Goal: Transaction & Acquisition: Purchase product/service

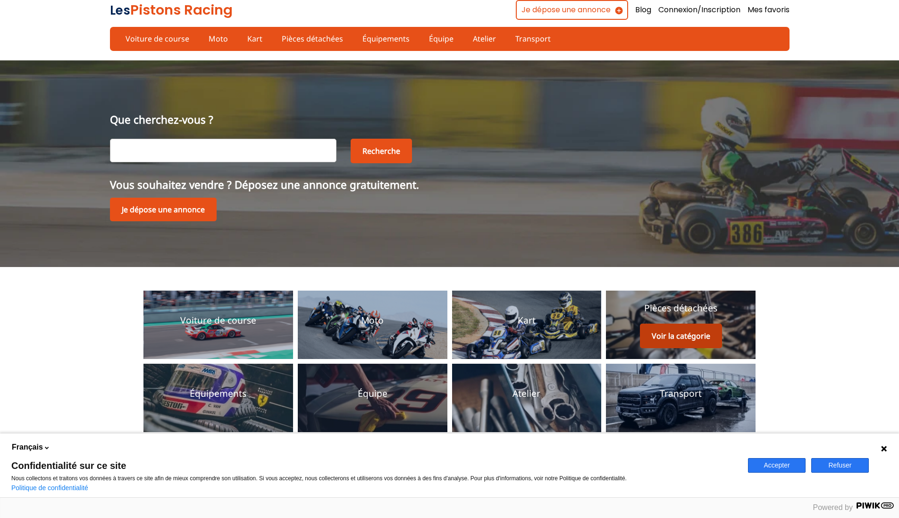
click at [694, 337] on button "Voir la catégorie" at bounding box center [681, 336] width 82 height 25
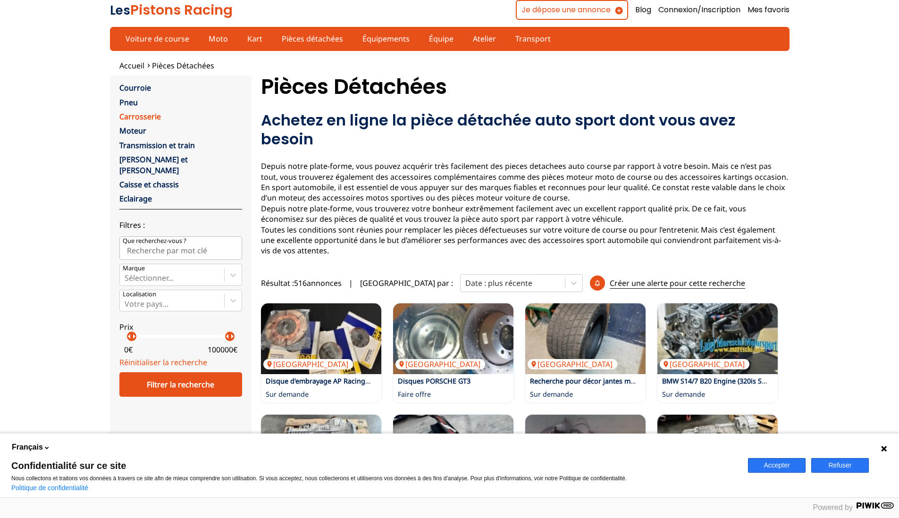
click at [143, 118] on link "Carrosserie" at bounding box center [140, 116] width 42 height 10
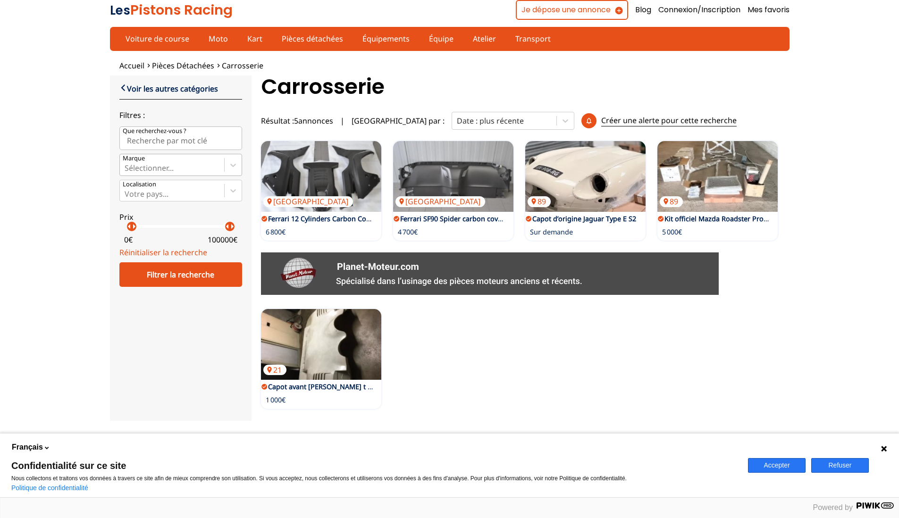
click at [158, 173] on div at bounding box center [172, 168] width 95 height 10
click at [127, 172] on input "Marque Sélectionner..." at bounding box center [126, 168] width 2 height 8
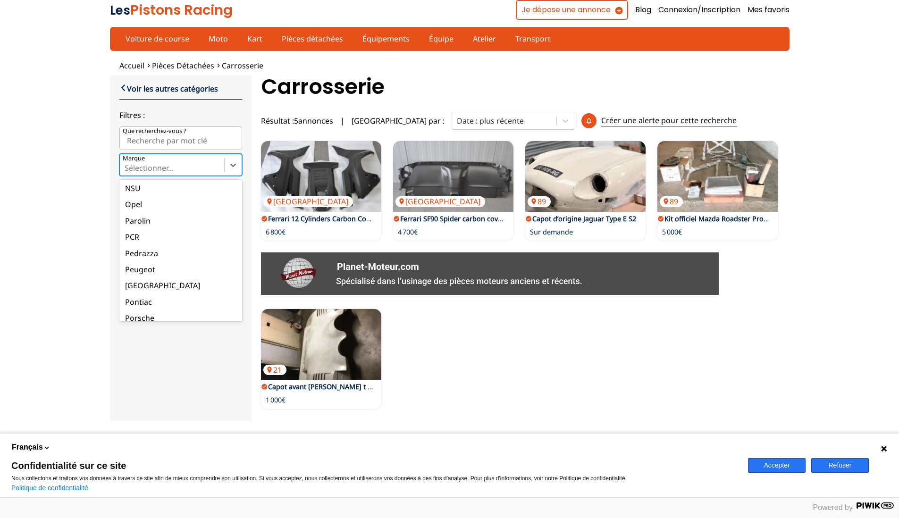
scroll to position [1589, 0]
click at [161, 297] on div "Renault" at bounding box center [180, 289] width 123 height 16
click at [127, 172] on input "Marque option Renault focused, 105 of 135. 135 results available. Use Up and Do…" at bounding box center [126, 168] width 2 height 8
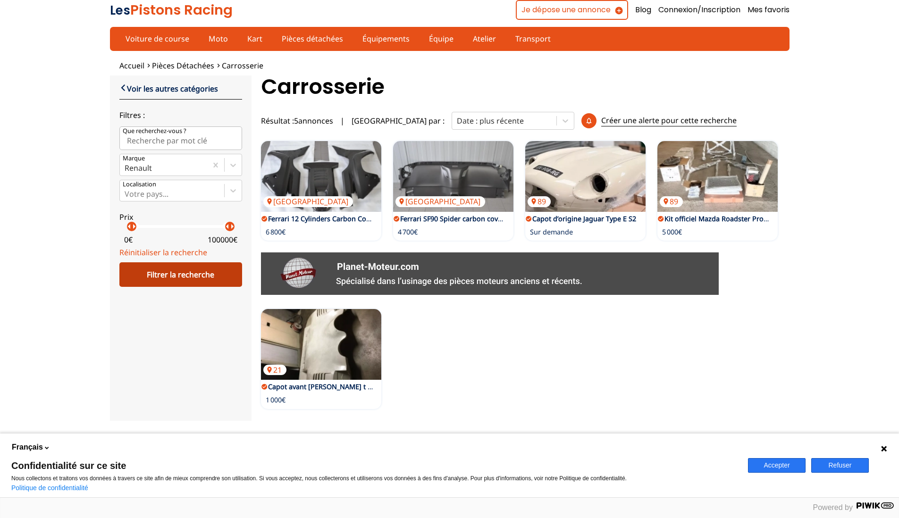
click at [169, 287] on div "Filtrer la recherche" at bounding box center [180, 275] width 123 height 25
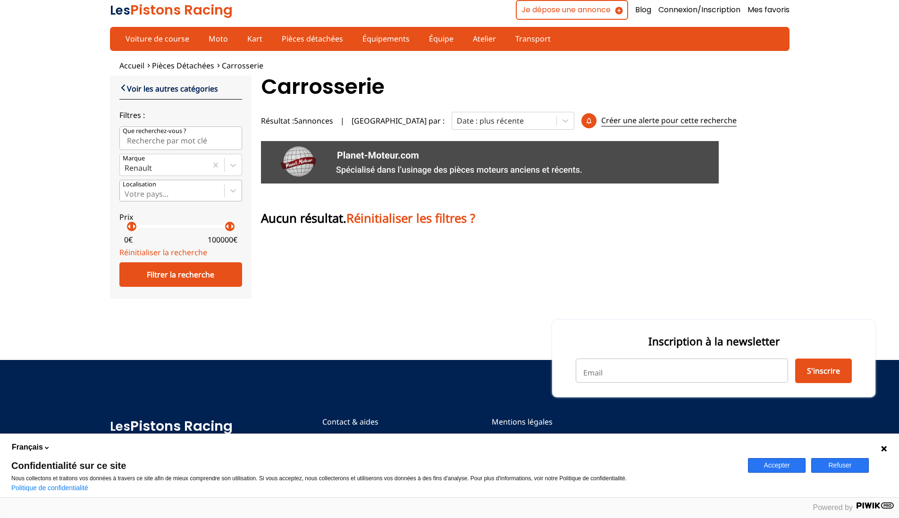
click at [166, 199] on div at bounding box center [172, 194] width 95 height 10
click at [127, 198] on input "Votre pays..." at bounding box center [126, 194] width 2 height 8
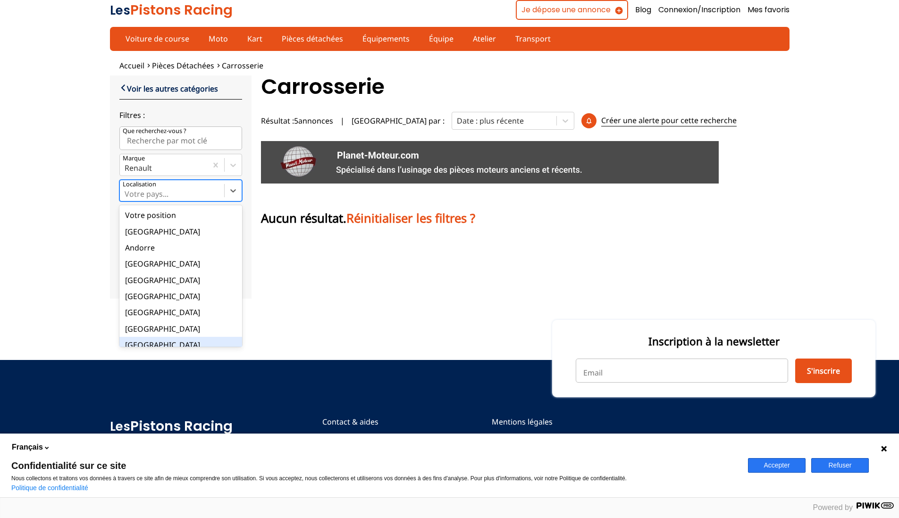
click at [161, 353] on div "[GEOGRAPHIC_DATA]" at bounding box center [180, 345] width 123 height 16
click at [127, 198] on input "option France focused, 9 of 18. 18 results available. Use Up and Down to choose…" at bounding box center [126, 194] width 2 height 8
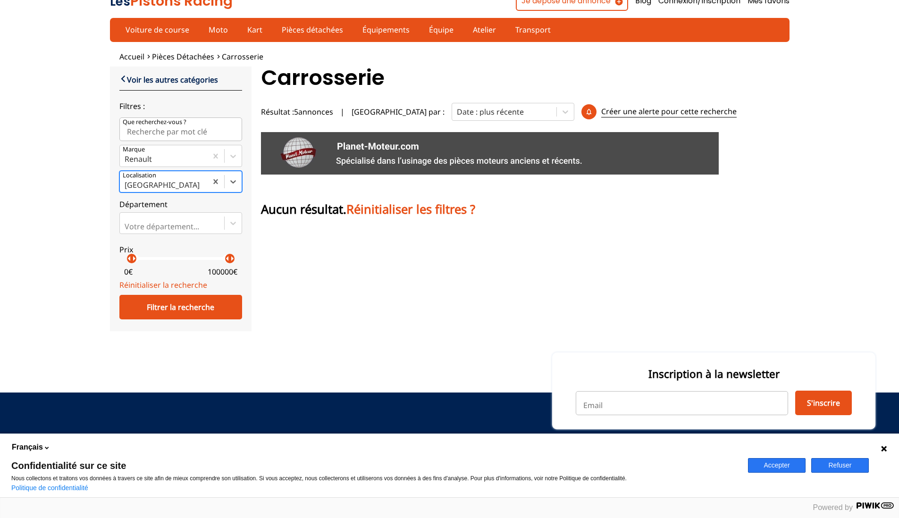
scroll to position [0, 0]
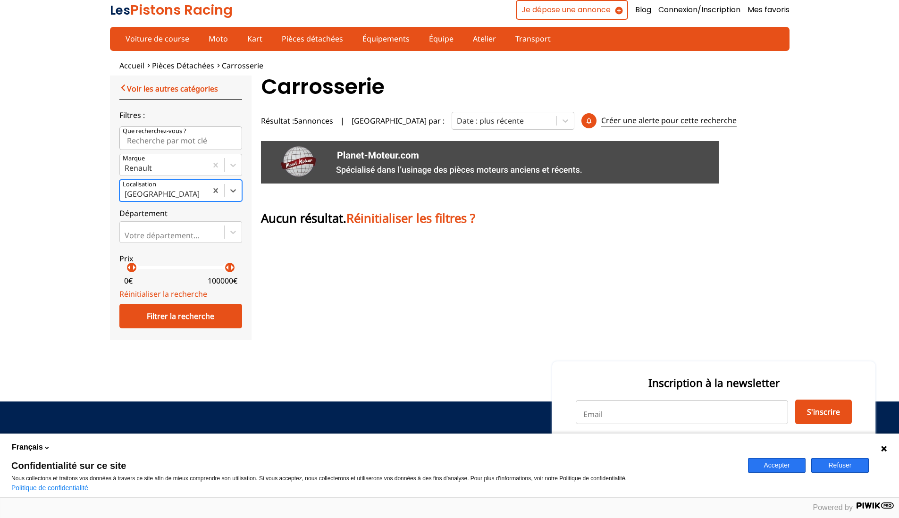
click at [179, 89] on link "Voir les autres catégories" at bounding box center [168, 88] width 99 height 11
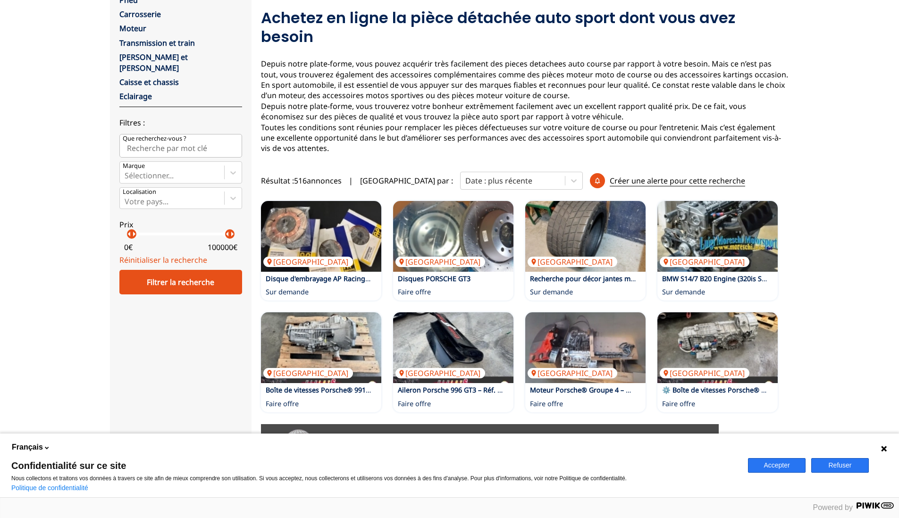
scroll to position [113, 0]
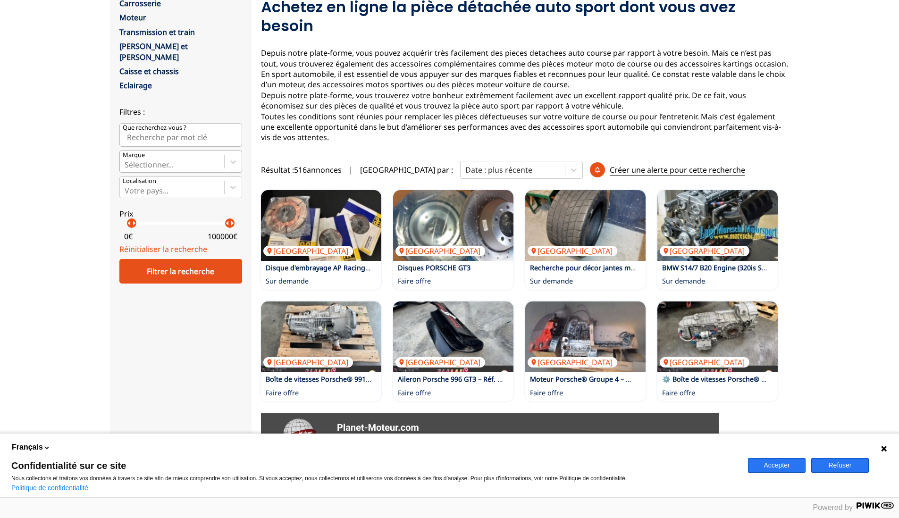
click at [177, 170] on div at bounding box center [172, 165] width 95 height 10
click at [127, 169] on input "Marque Sélectionner..." at bounding box center [126, 165] width 2 height 8
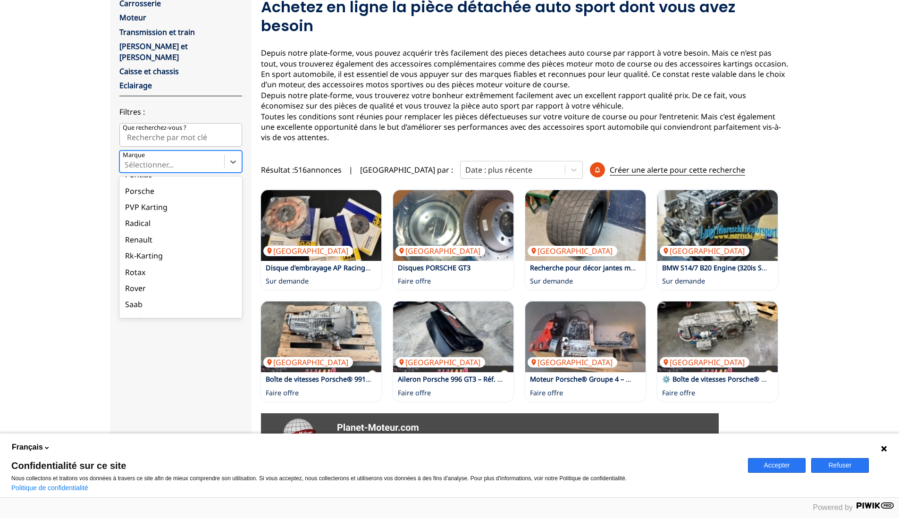
scroll to position [1670, 0]
click at [177, 230] on div "Renault" at bounding box center [180, 222] width 123 height 16
click at [127, 169] on input "Marque option Renault focused, 106 of 137. 137 results available. Use Up and Do…" at bounding box center [126, 165] width 2 height 8
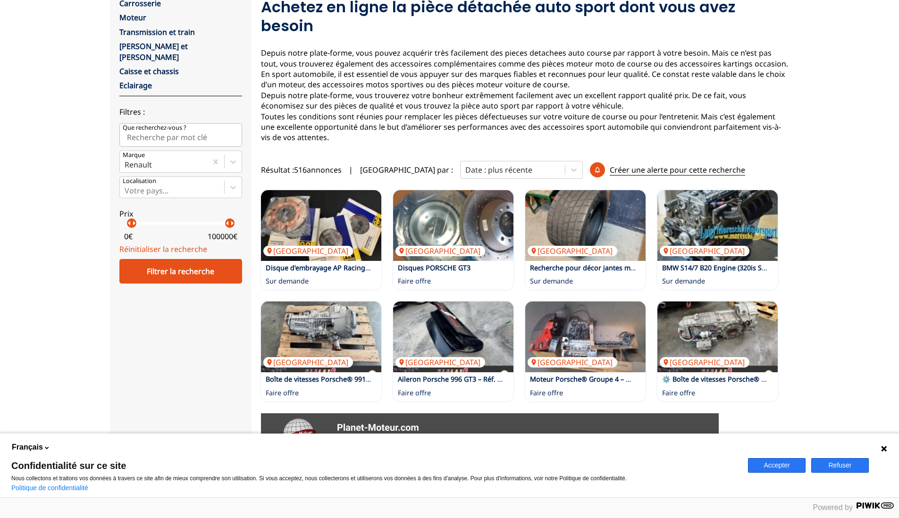
click at [762, 465] on button "Accepter" at bounding box center [777, 465] width 58 height 15
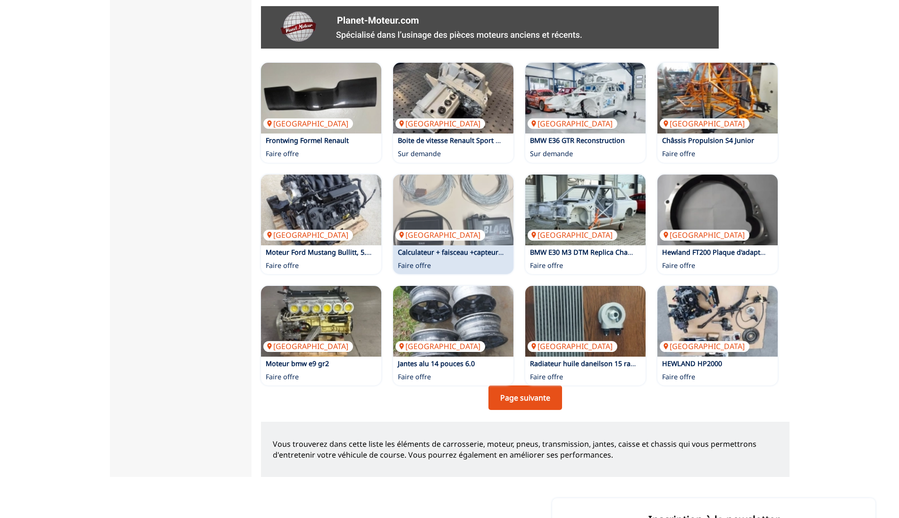
scroll to position [521, 0]
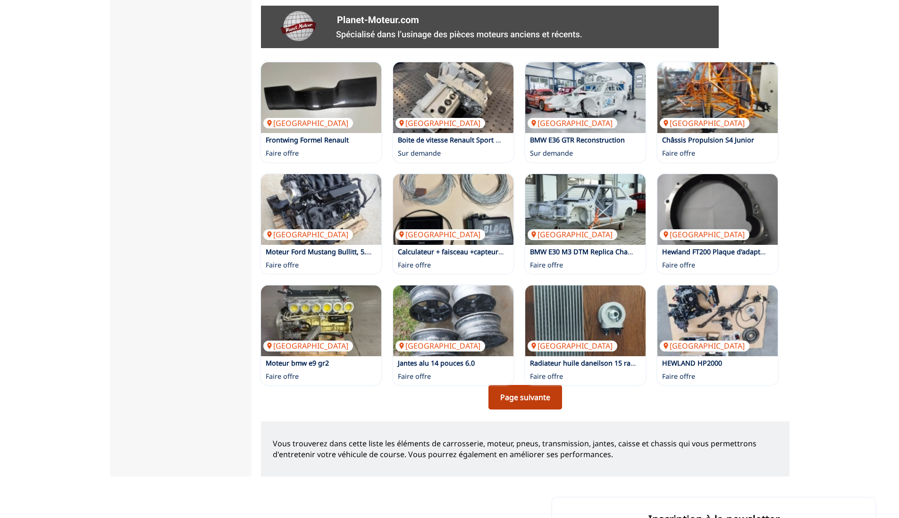
click at [541, 385] on link "Page suivante" at bounding box center [526, 397] width 74 height 25
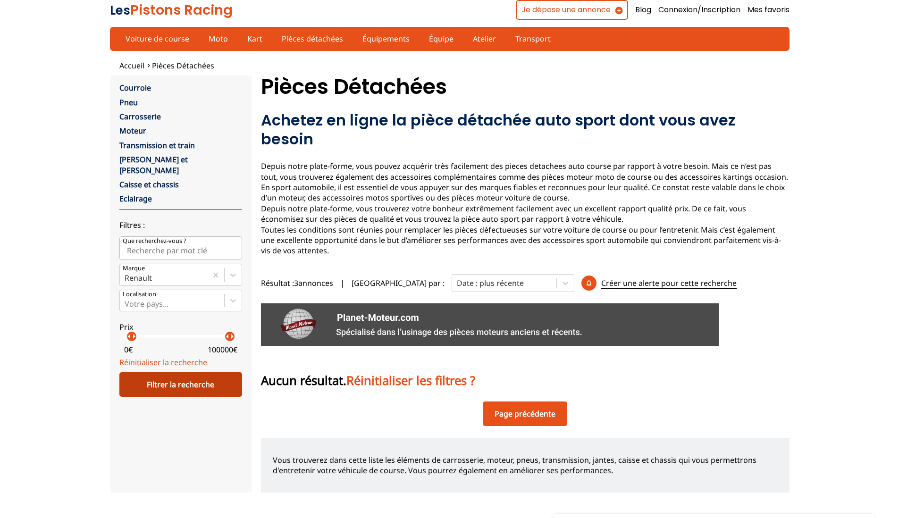
click at [189, 397] on div "Filtrer la recherche" at bounding box center [180, 385] width 123 height 25
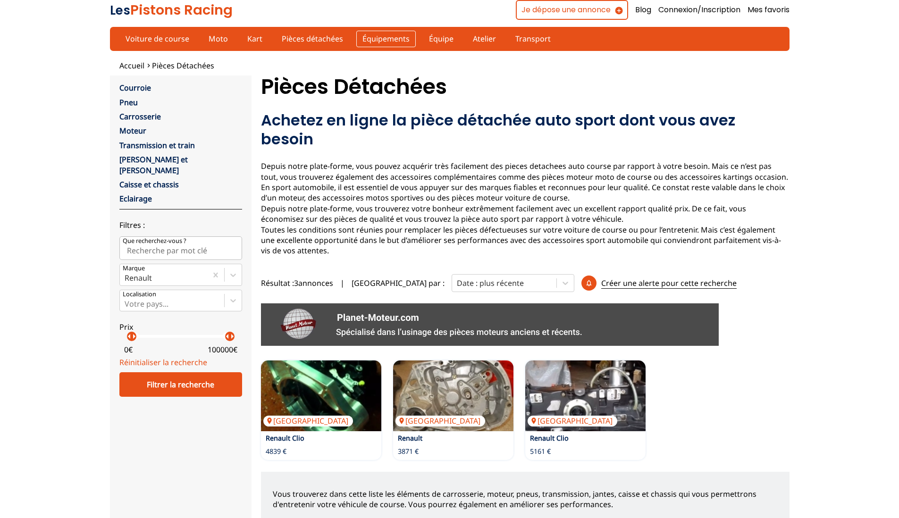
click at [375, 39] on link "Équipements" at bounding box center [385, 39] width 59 height 16
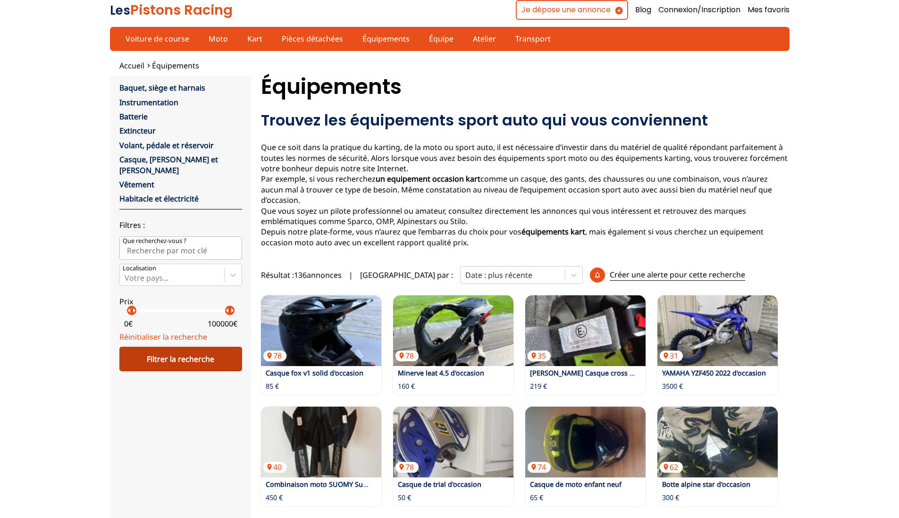
click at [189, 367] on div "Filtrer la recherche" at bounding box center [180, 359] width 123 height 25
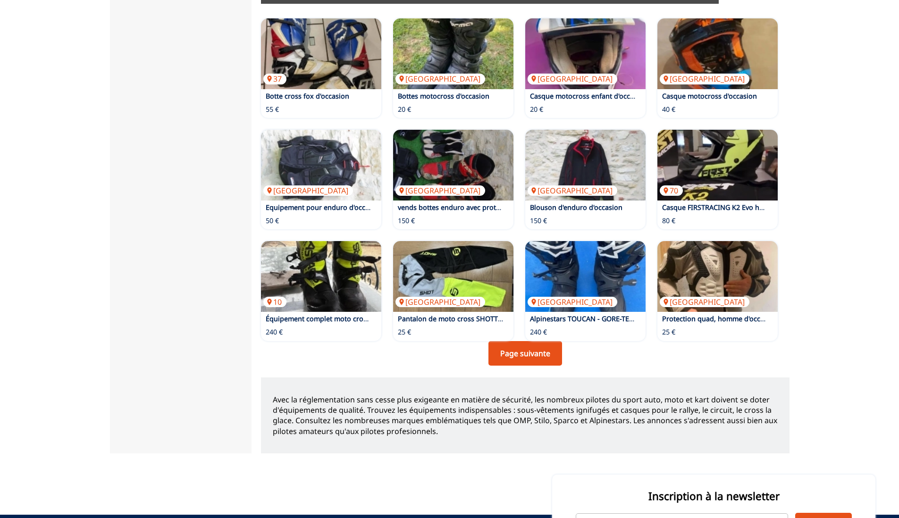
scroll to position [657, 0]
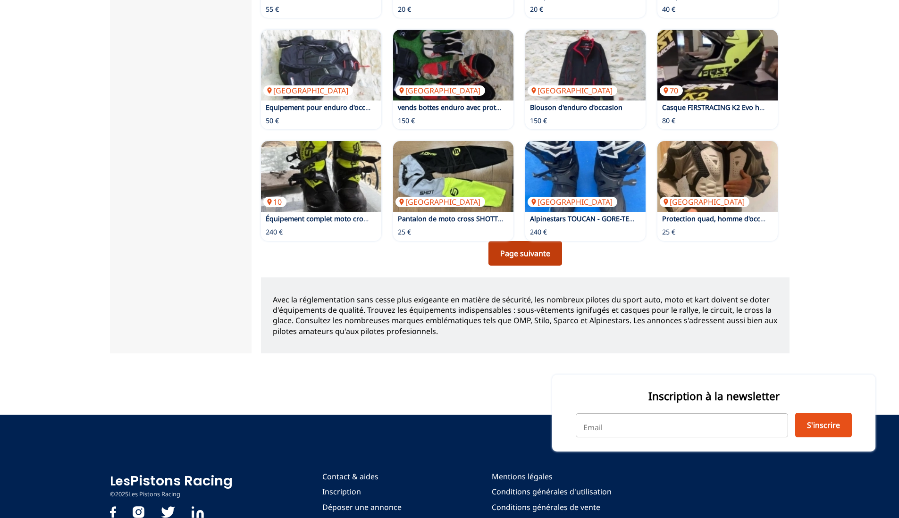
click at [513, 244] on link "Page suivante" at bounding box center [526, 253] width 74 height 25
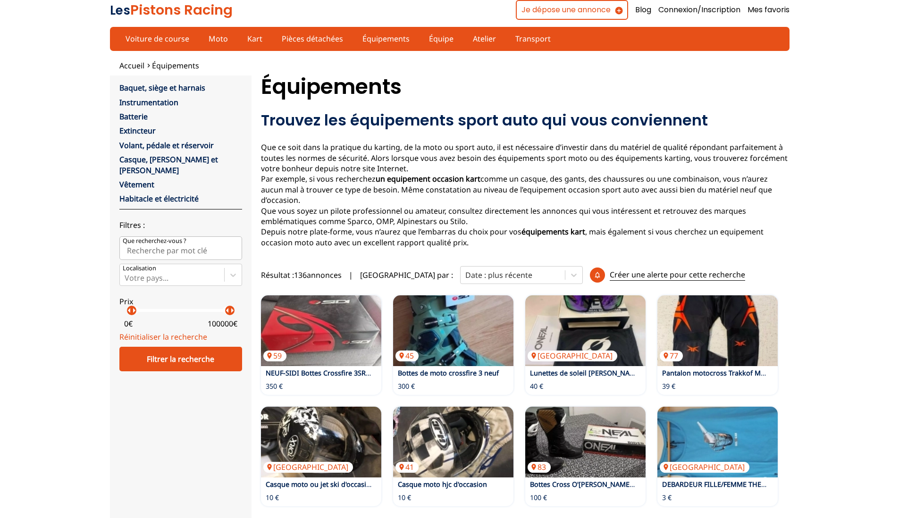
click at [161, 241] on input "Que recherchez-vous ?" at bounding box center [180, 249] width 123 height 24
type input "capot clio"
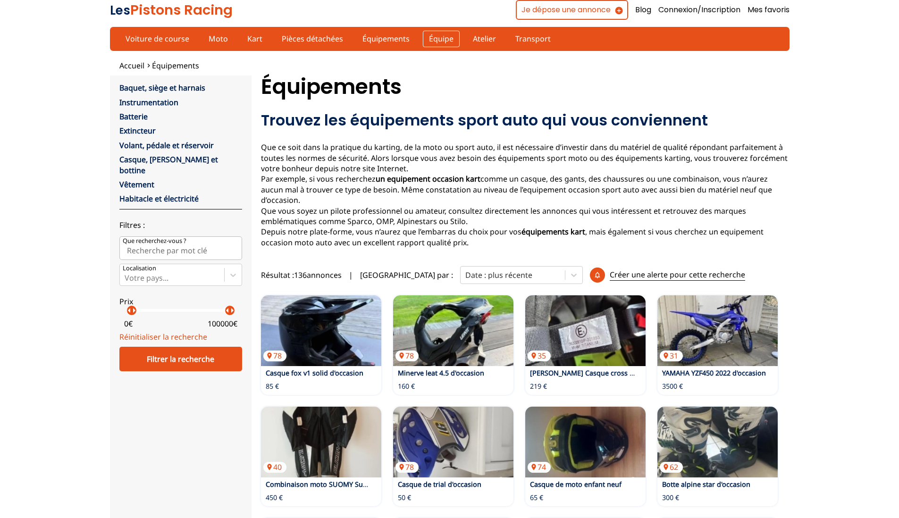
click at [424, 39] on link "Équipe" at bounding box center [441, 39] width 37 height 16
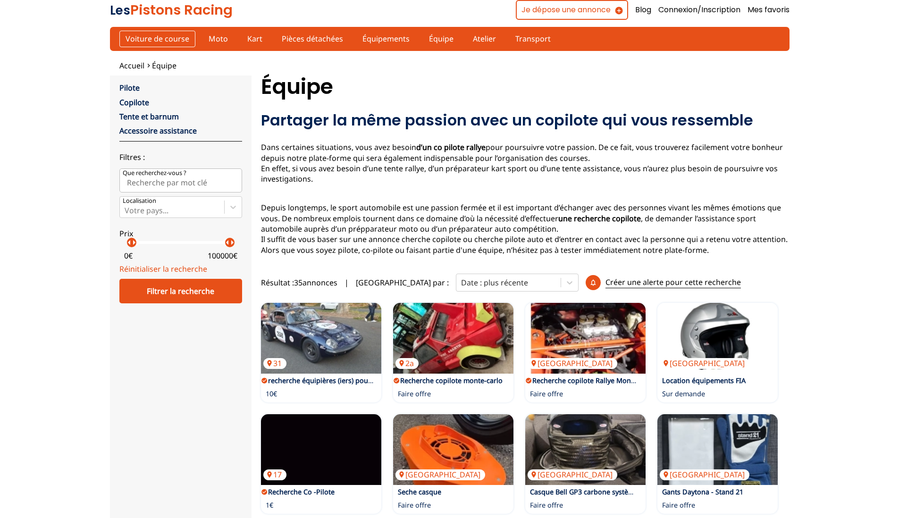
click at [138, 34] on link "Voiture de course" at bounding box center [157, 39] width 76 height 16
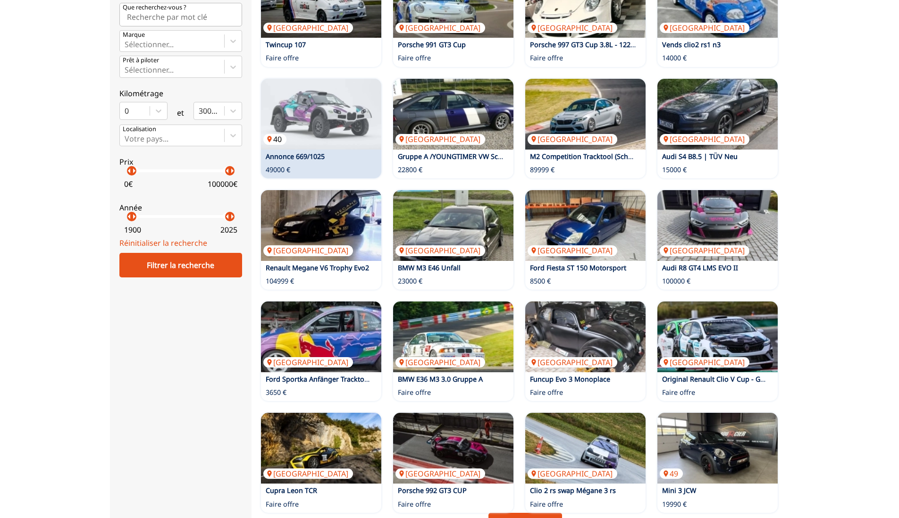
scroll to position [355, 0]
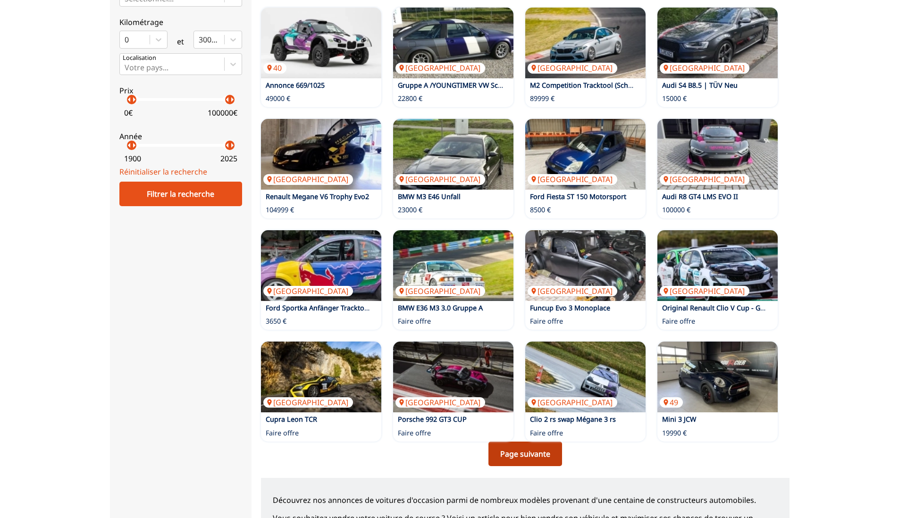
click at [532, 455] on link "Page suivante" at bounding box center [526, 454] width 74 height 25
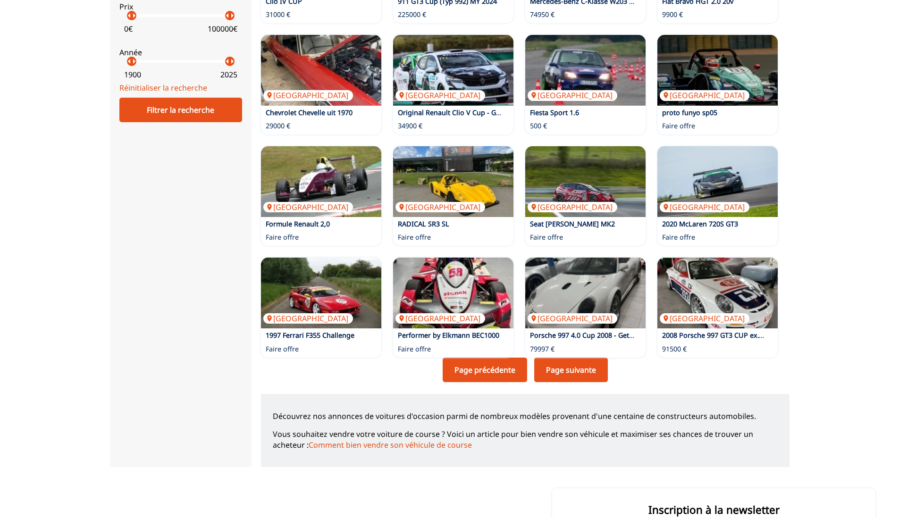
scroll to position [476, 0]
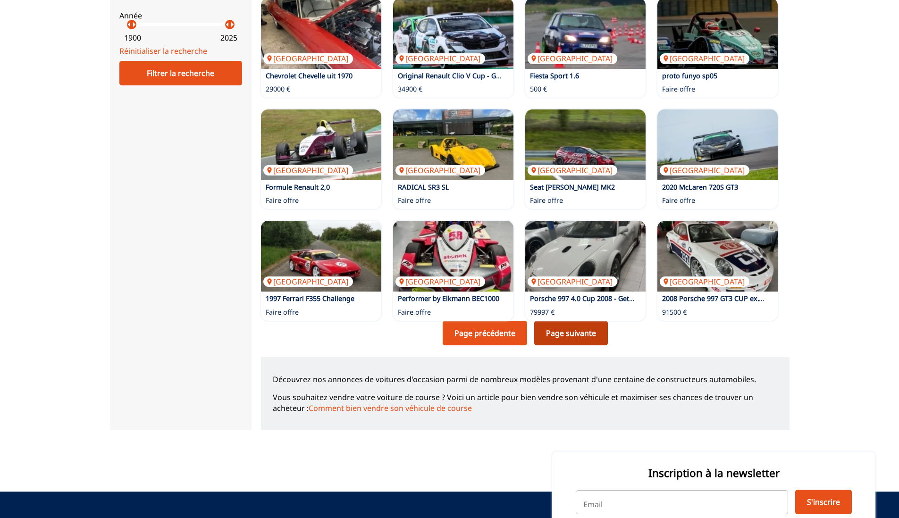
click at [562, 337] on link "Page suivante" at bounding box center [572, 333] width 74 height 25
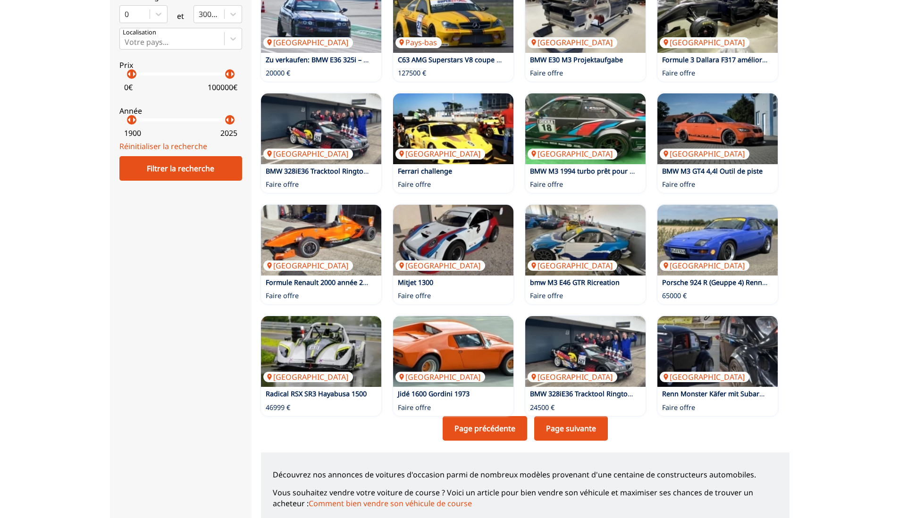
scroll to position [506, 0]
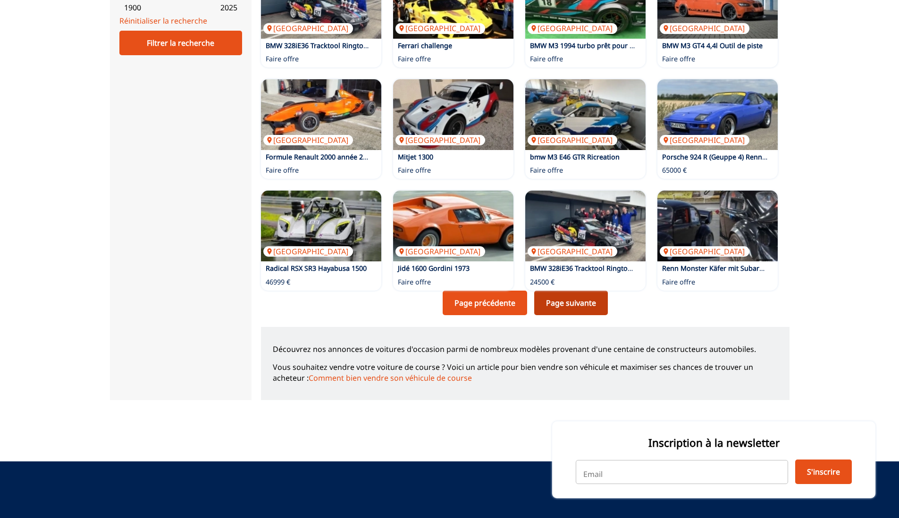
click at [558, 299] on link "Page suivante" at bounding box center [572, 303] width 74 height 25
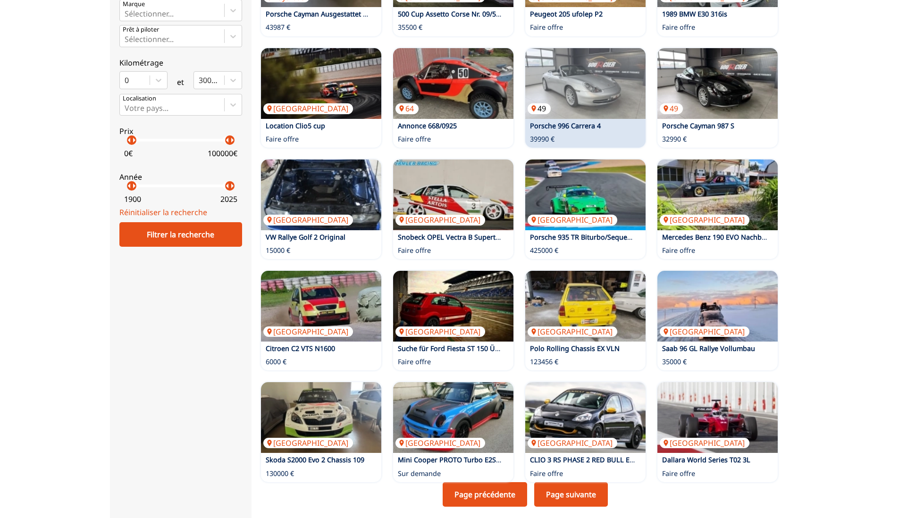
scroll to position [348, 0]
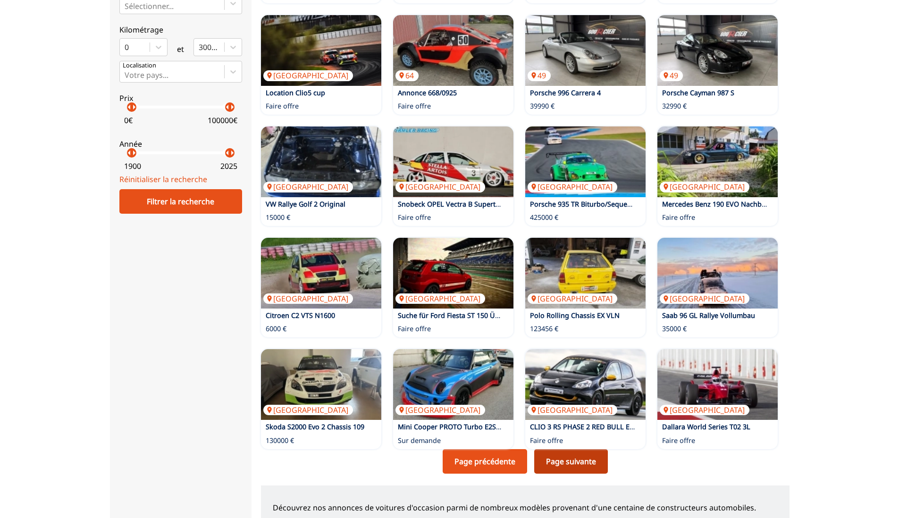
click at [556, 457] on link "Page suivante" at bounding box center [572, 462] width 74 height 25
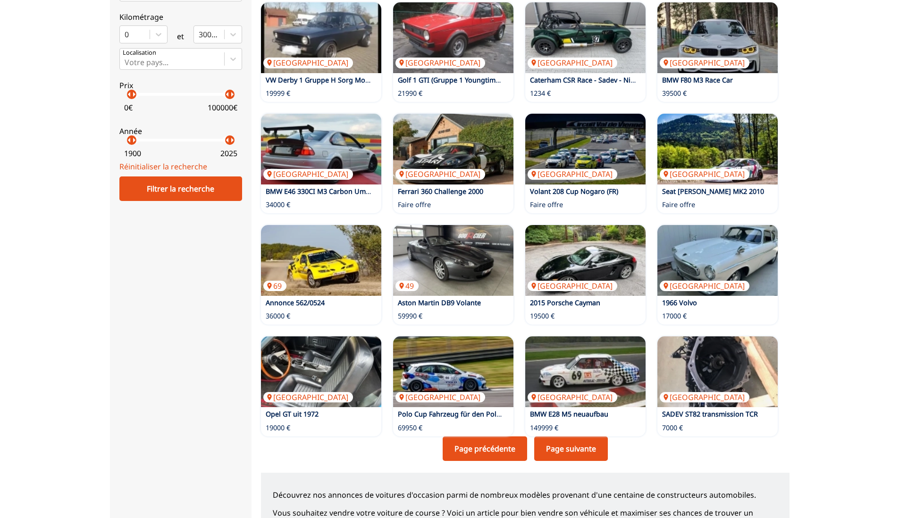
scroll to position [400, 0]
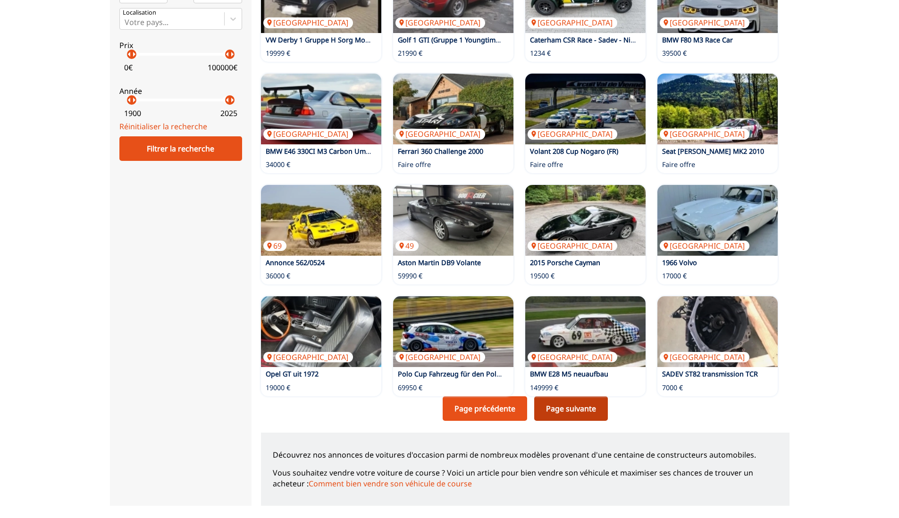
click at [597, 406] on link "Page suivante" at bounding box center [572, 409] width 74 height 25
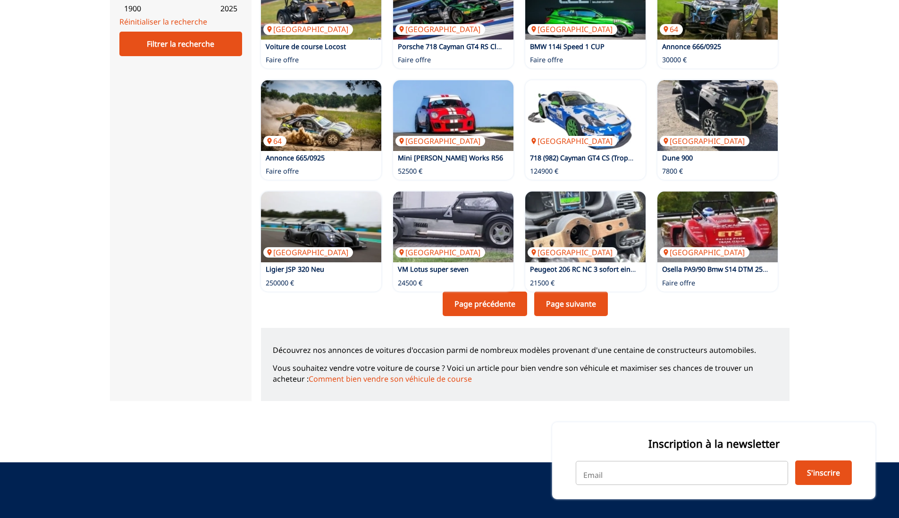
scroll to position [574, 0]
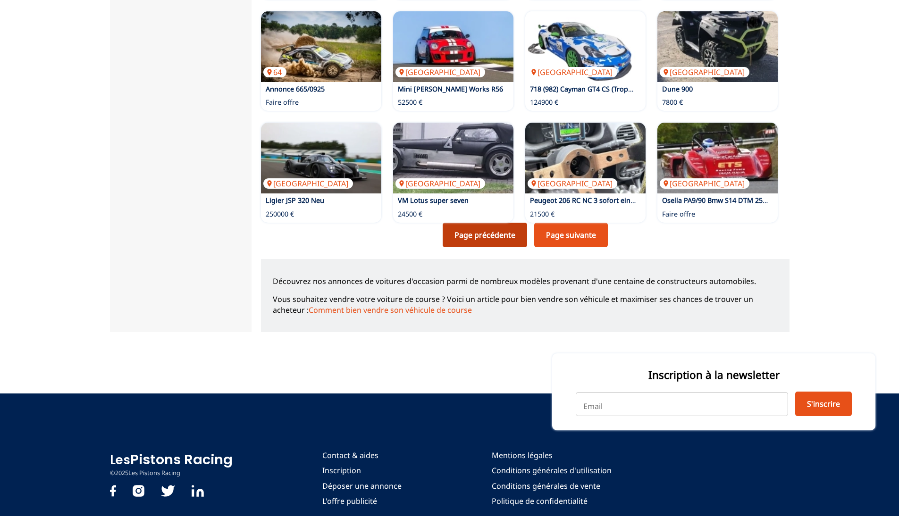
click at [476, 237] on link "Page précédente" at bounding box center [485, 235] width 85 height 25
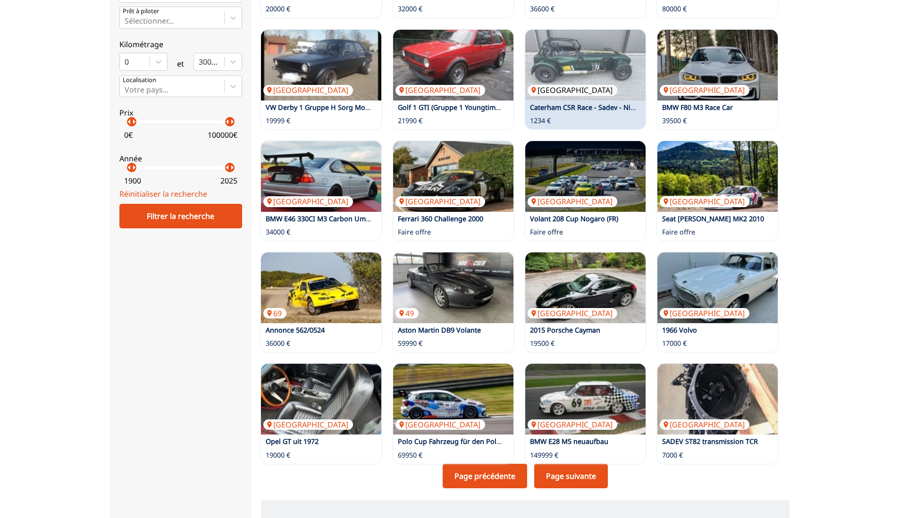
scroll to position [348, 0]
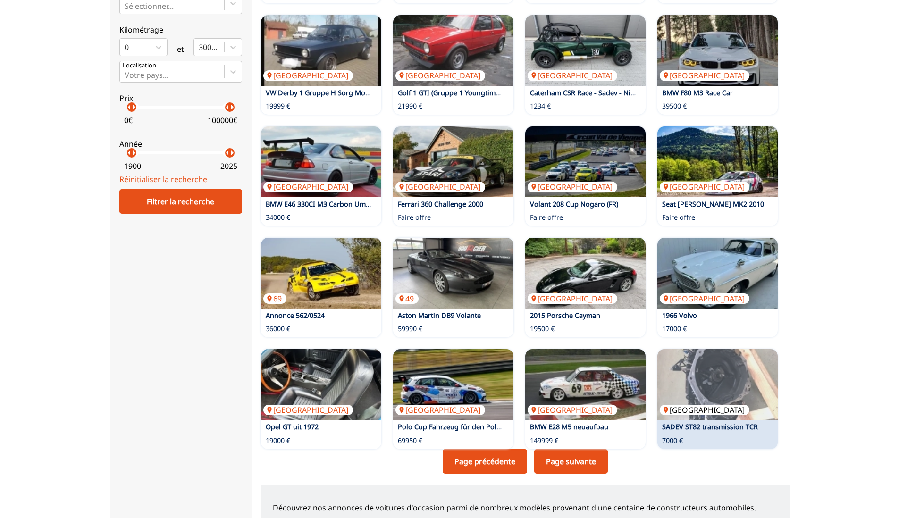
click at [721, 395] on img at bounding box center [718, 384] width 120 height 71
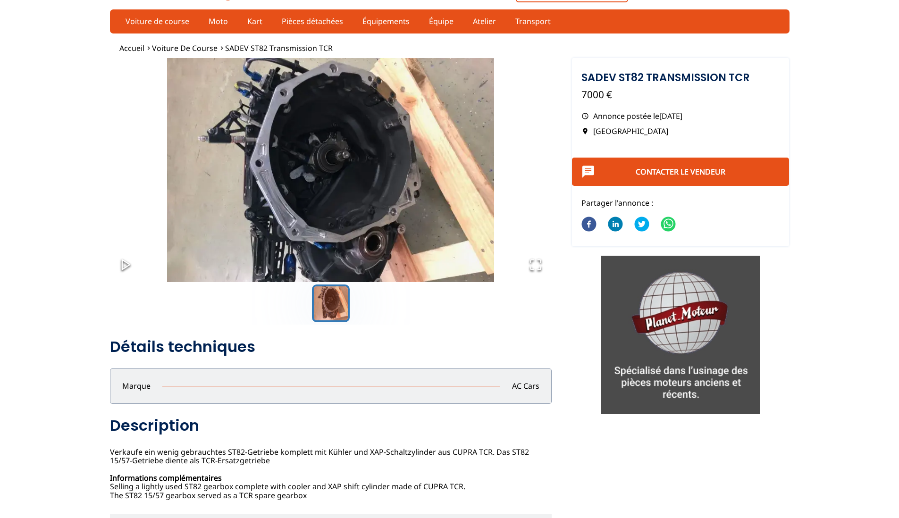
scroll to position [30, 0]
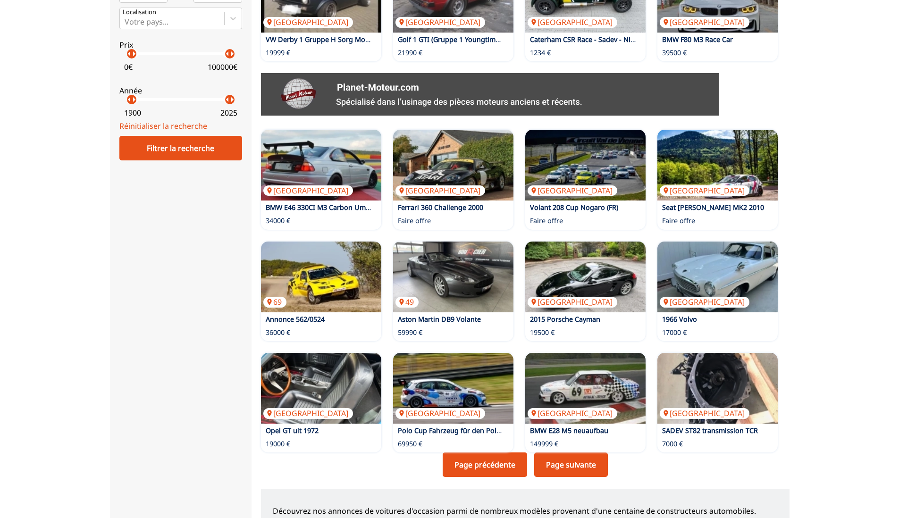
scroll to position [453, 0]
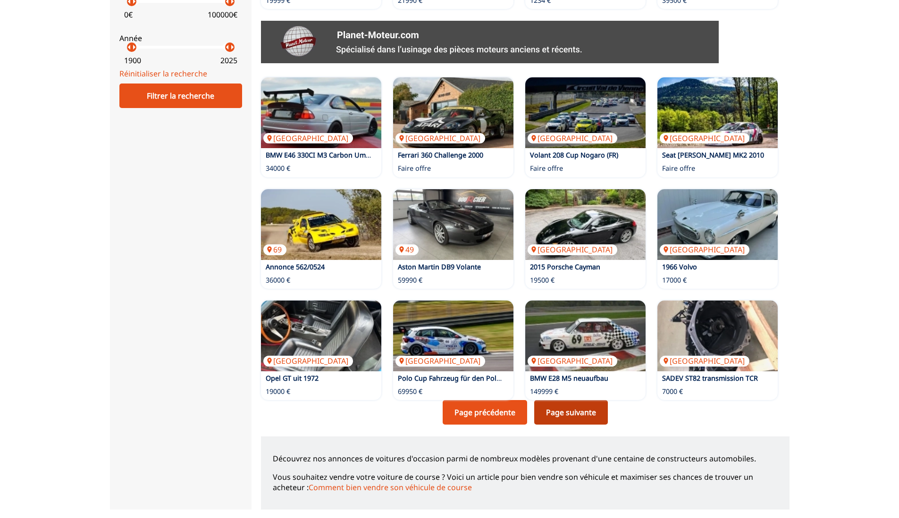
click at [568, 410] on link "Page suivante" at bounding box center [572, 412] width 74 height 25
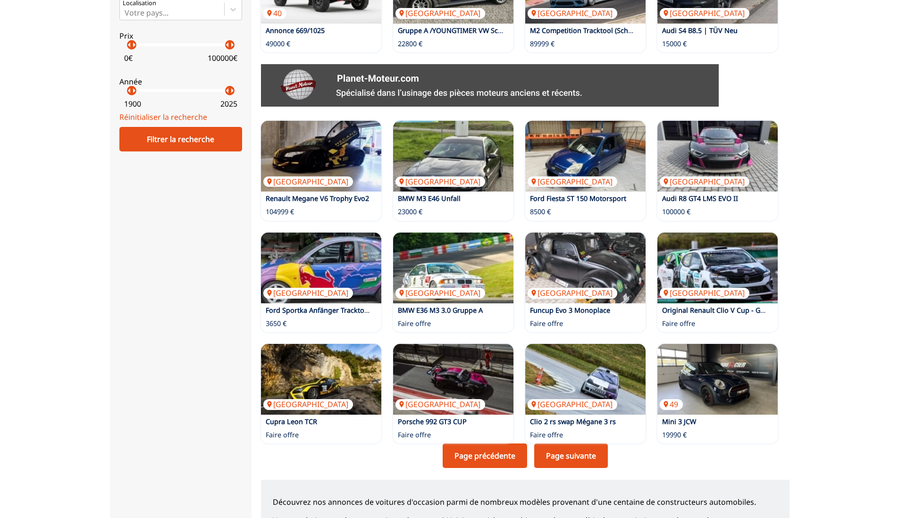
scroll to position [461, 0]
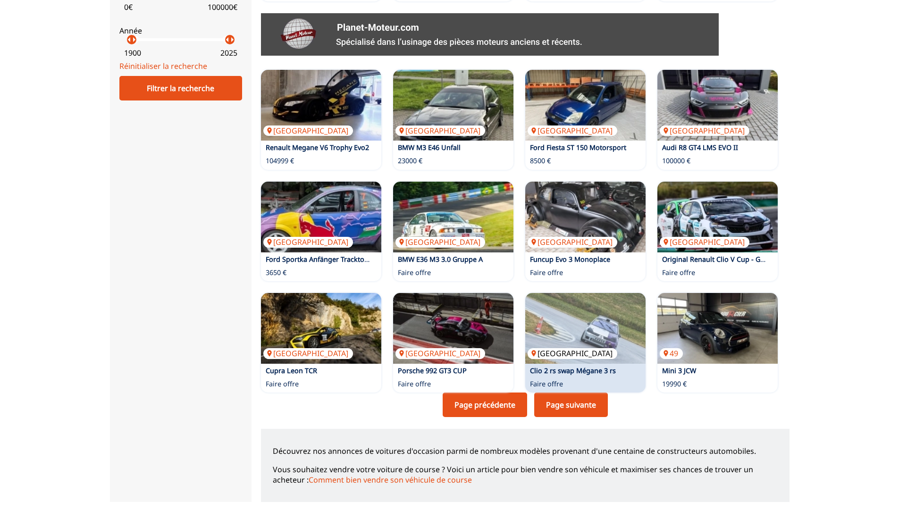
click at [596, 343] on img at bounding box center [586, 328] width 120 height 71
